Goal: Use online tool/utility: Utilize a website feature to perform a specific function

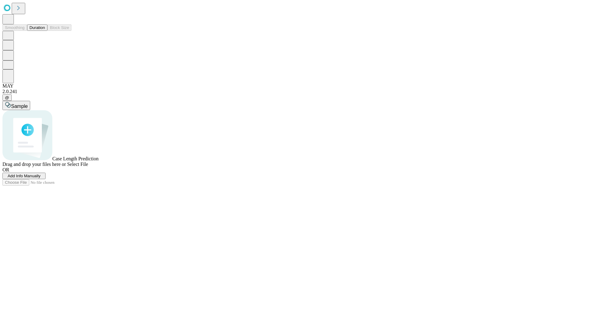
click at [45, 31] on button "Duration" at bounding box center [37, 27] width 20 height 6
click at [41, 178] on span "Add Info Manually" at bounding box center [24, 175] width 33 height 5
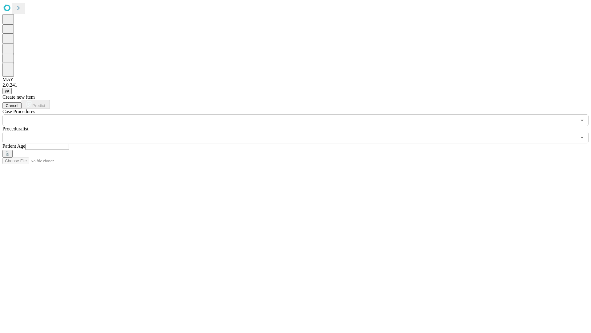
click at [69, 143] on input "text" at bounding box center [47, 146] width 44 height 6
type input "**"
click at [300, 131] on input "text" at bounding box center [289, 137] width 574 height 12
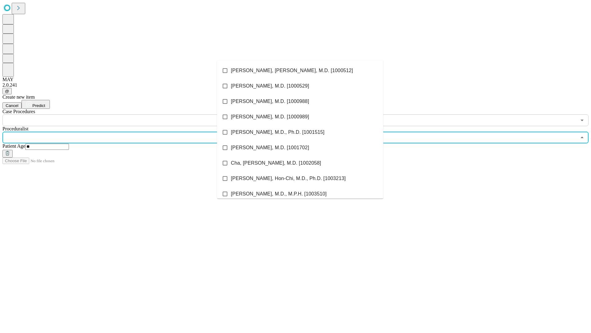
click at [300, 71] on li "[PERSON_NAME], [PERSON_NAME], M.D. [1000512]" at bounding box center [300, 70] width 166 height 15
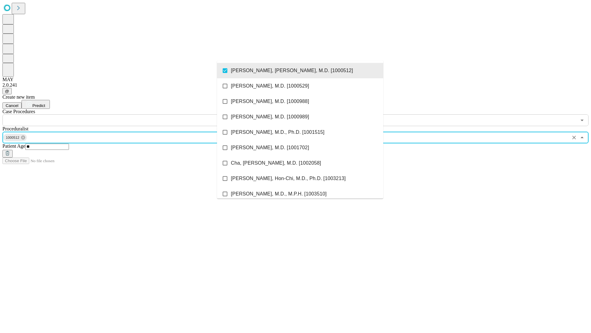
click at [129, 114] on input "text" at bounding box center [289, 120] width 574 height 12
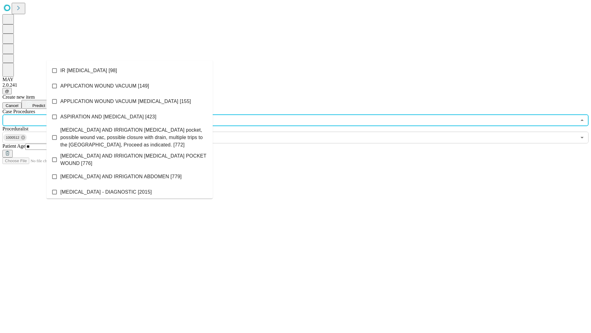
click at [130, 71] on li "IR [MEDICAL_DATA] [98]" at bounding box center [129, 70] width 166 height 15
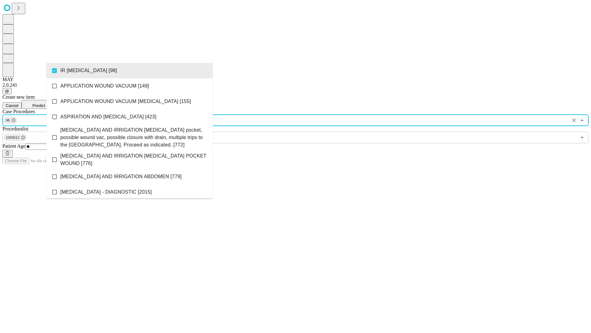
click at [45, 103] on span "Predict" at bounding box center [38, 105] width 13 height 5
